Goal: Information Seeking & Learning: Check status

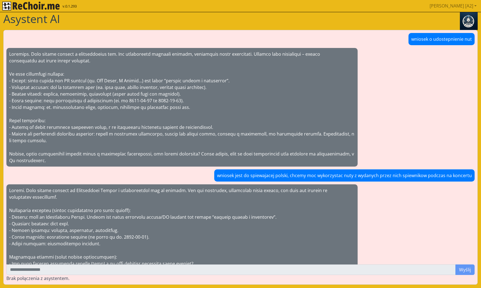
scroll to position [731, 0]
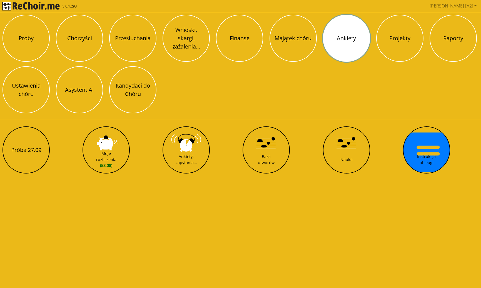
click at [343, 44] on button "Ankiety" at bounding box center [346, 38] width 47 height 47
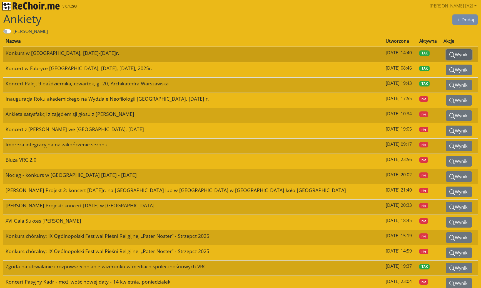
click at [453, 54] on button "Wyniki" at bounding box center [458, 54] width 26 height 11
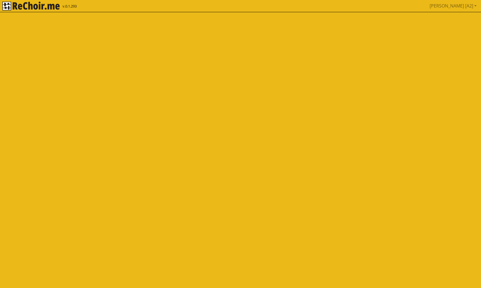
select select
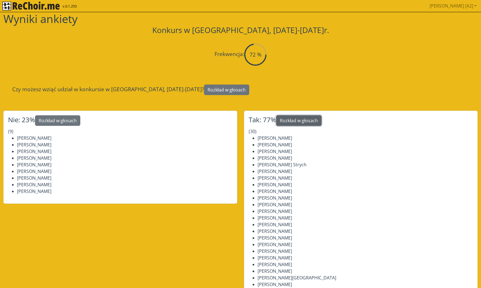
click at [308, 118] on button "Rozkład w głosach" at bounding box center [298, 120] width 45 height 11
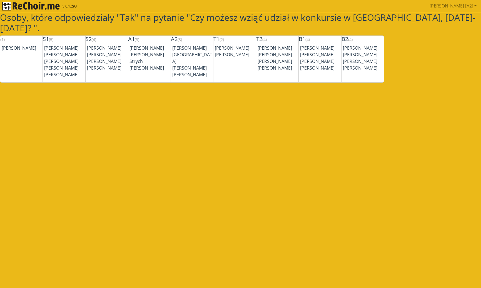
click at [9, 6] on img "rekłajer mi" at bounding box center [30, 6] width 57 height 9
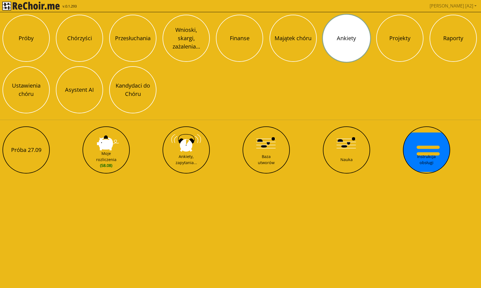
click at [350, 49] on button "Ankiety" at bounding box center [346, 38] width 47 height 47
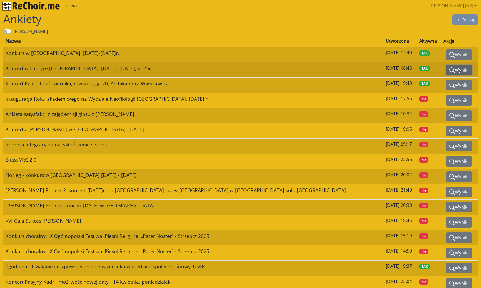
click at [448, 68] on button "Wyniki" at bounding box center [458, 70] width 26 height 11
select select
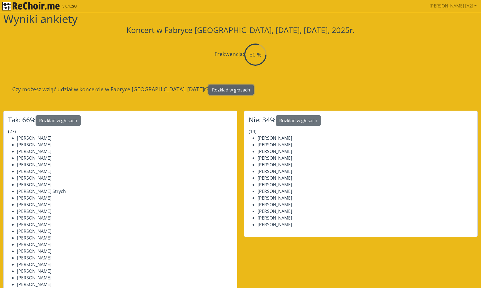
click at [232, 90] on button "Rozkład w głosach" at bounding box center [230, 90] width 45 height 11
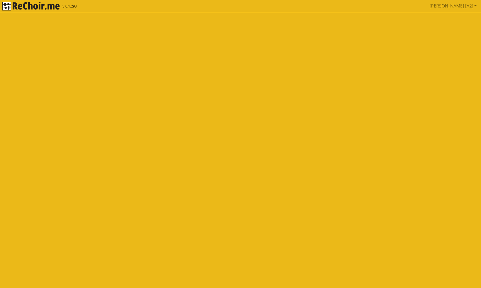
select select
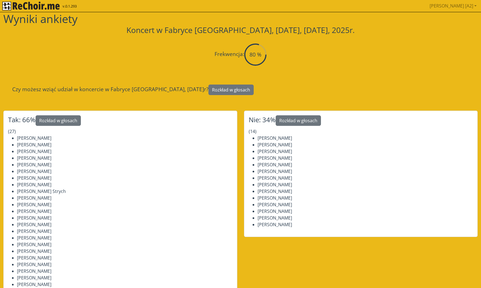
click at [11, 6] on img "rekłajer mi" at bounding box center [30, 6] width 57 height 9
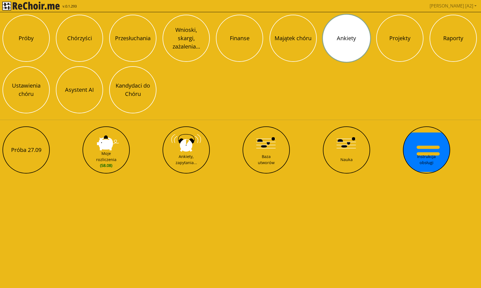
click at [345, 47] on button "Ankiety" at bounding box center [346, 38] width 47 height 47
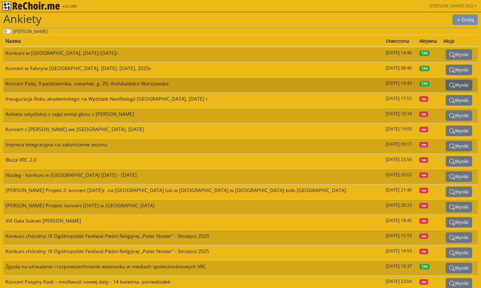
click at [456, 83] on button "Wyniki" at bounding box center [458, 85] width 26 height 11
select select
